Goal: Transaction & Acquisition: Purchase product/service

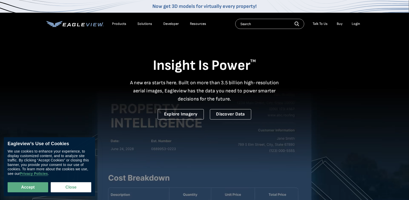
click at [353, 24] on div "Login" at bounding box center [356, 24] width 8 height 5
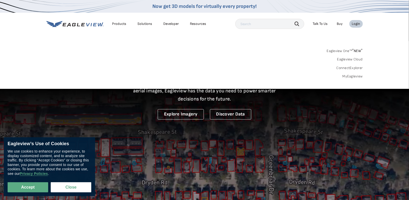
click at [350, 76] on link "MyEagleview" at bounding box center [352, 76] width 20 height 5
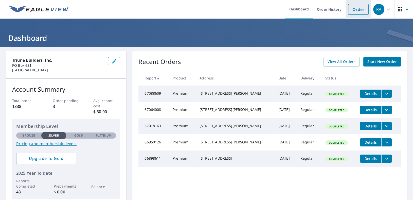
click at [354, 8] on link "Order" at bounding box center [358, 9] width 21 height 11
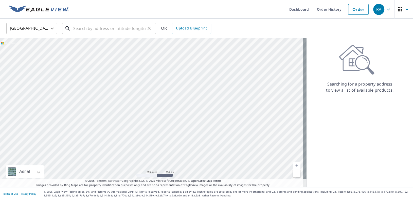
click at [77, 29] on input "text" at bounding box center [109, 28] width 72 height 14
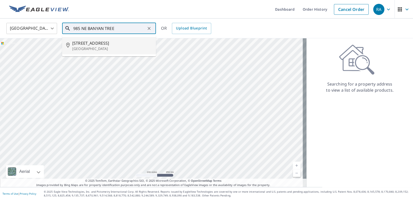
click at [82, 45] on span "985 Ne Banyan Tree Dr" at bounding box center [112, 43] width 80 height 6
type input "985 Ne Banyan Tree Dr Jensen Beach, FL 34957"
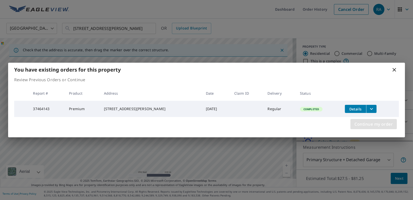
click at [378, 124] on span "Continue my order" at bounding box center [373, 123] width 38 height 7
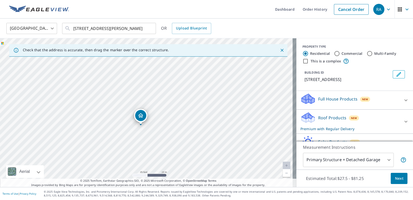
drag, startPoint x: 138, startPoint y: 111, endPoint x: 138, endPoint y: 117, distance: 6.1
click at [394, 179] on span "Next" at bounding box center [398, 178] width 9 height 6
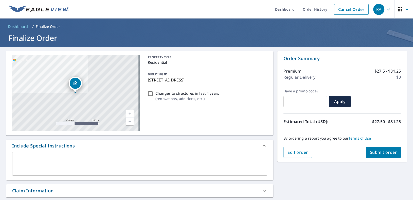
click at [376, 153] on span "Submit order" at bounding box center [383, 152] width 27 height 6
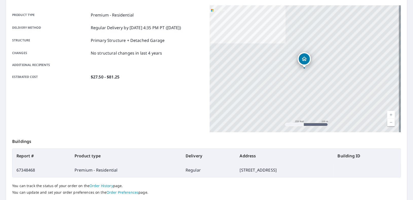
scroll to position [98, 0]
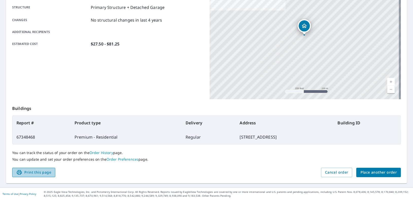
click at [38, 172] on span "Print this page" at bounding box center [33, 172] width 35 height 6
